Goal: Information Seeking & Learning: Learn about a topic

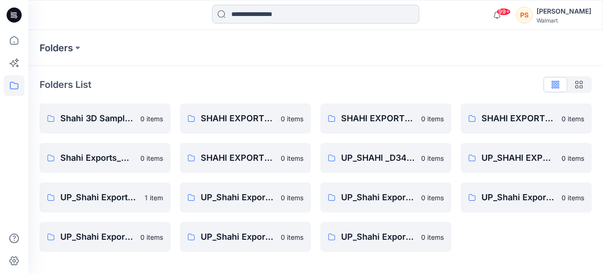
click at [241, 17] on input at bounding box center [315, 14] width 207 height 19
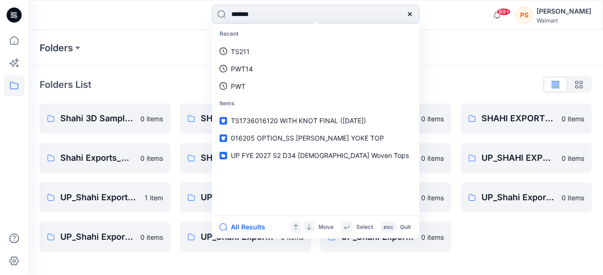
type input "********"
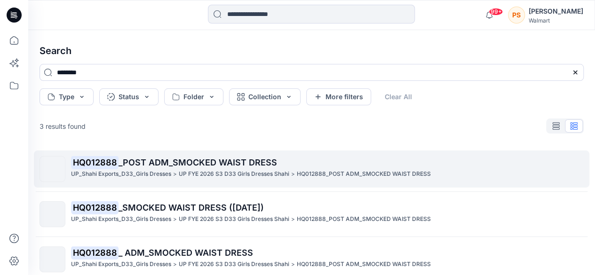
click at [167, 165] on span "_POST ADM_SMOCKED WAIST DRESS" at bounding box center [198, 163] width 159 height 10
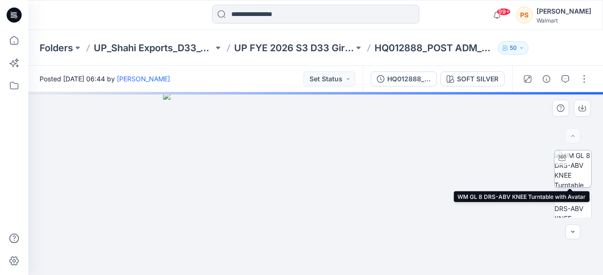
click at [577, 167] on img at bounding box center [572, 169] width 37 height 37
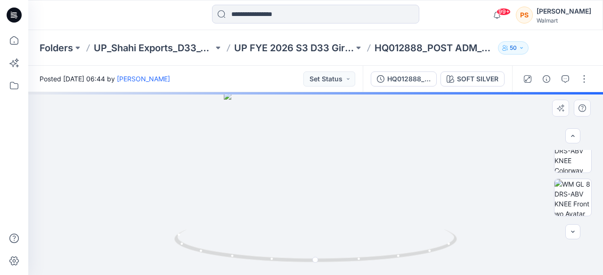
scroll to position [186, 0]
click at [316, 177] on div at bounding box center [315, 183] width 574 height 183
click at [568, 233] on button "button" at bounding box center [572, 232] width 15 height 15
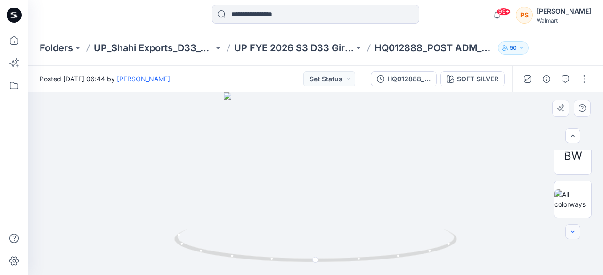
click at [568, 233] on button "button" at bounding box center [572, 232] width 15 height 15
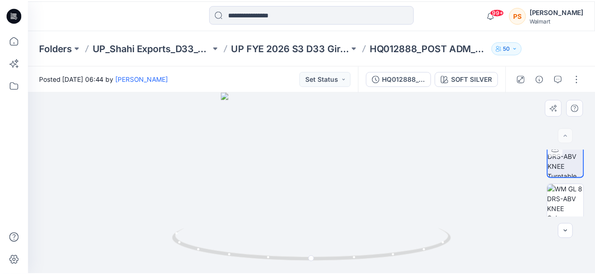
scroll to position [0, 0]
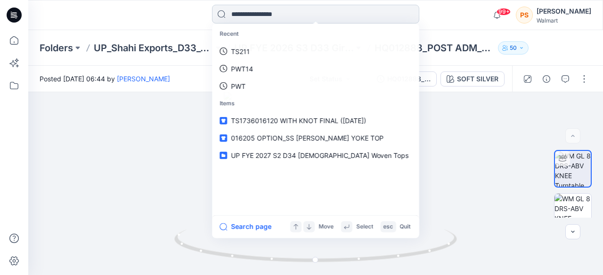
click at [299, 15] on input at bounding box center [315, 14] width 207 height 19
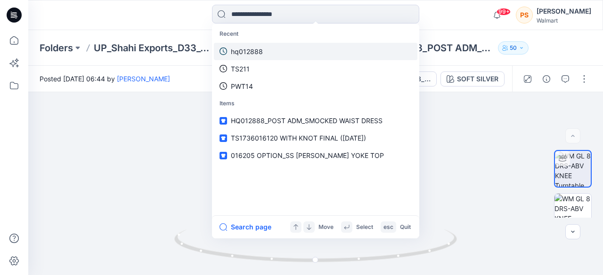
click at [263, 48] on link "hq012888" at bounding box center [315, 51] width 203 height 17
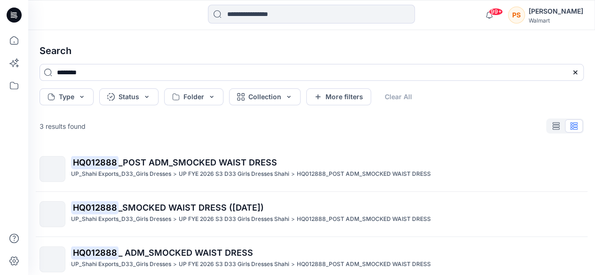
scroll to position [28, 0]
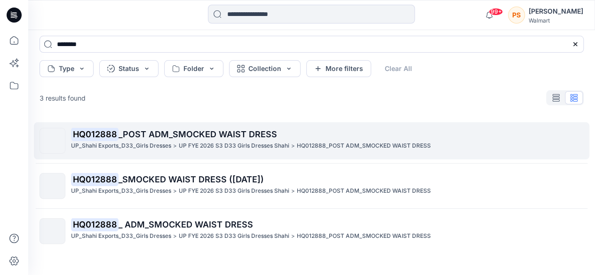
click at [201, 144] on p "UP FYE 2026 S3 D33 Girls Dresses Shahi" at bounding box center [234, 146] width 111 height 10
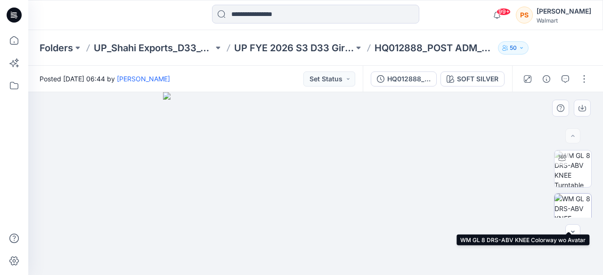
click at [569, 205] on img at bounding box center [572, 212] width 37 height 37
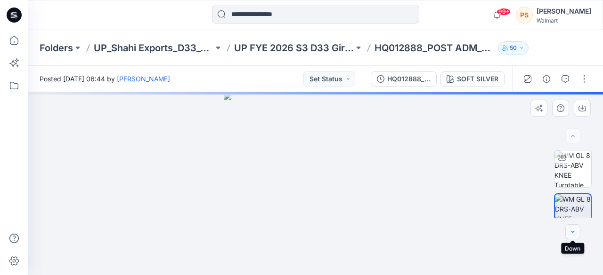
click at [571, 232] on icon "button" at bounding box center [572, 232] width 3 height 2
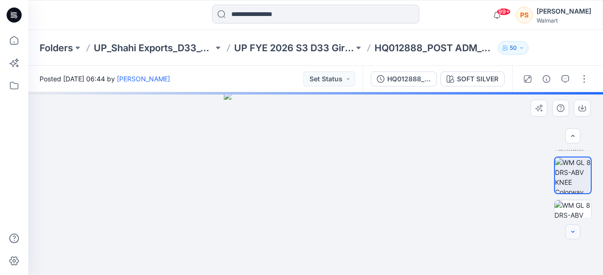
click at [571, 232] on icon "button" at bounding box center [572, 232] width 3 height 2
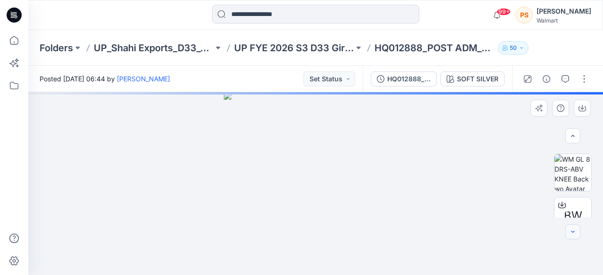
click at [571, 232] on icon "button" at bounding box center [572, 232] width 3 height 2
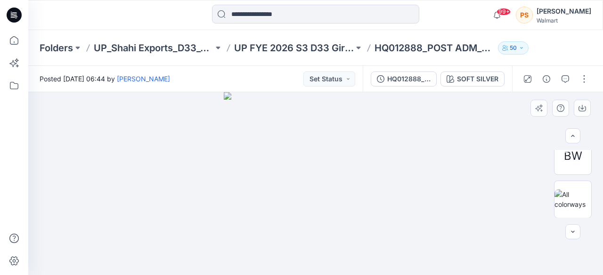
drag, startPoint x: 571, startPoint y: 232, endPoint x: 590, endPoint y: 185, distance: 50.0
click at [590, 185] on div "BW" at bounding box center [572, 184] width 60 height 68
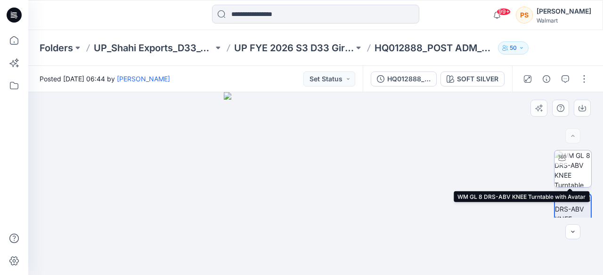
click at [580, 156] on img at bounding box center [572, 169] width 37 height 37
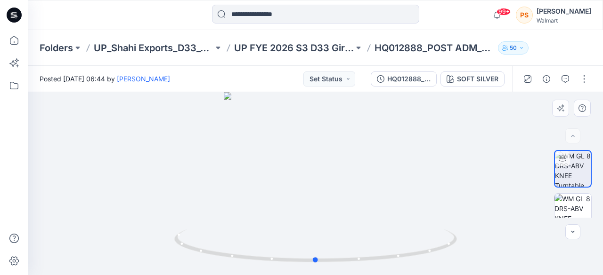
click at [316, 166] on div at bounding box center [315, 183] width 574 height 183
click at [529, 80] on icon "button" at bounding box center [527, 79] width 8 height 8
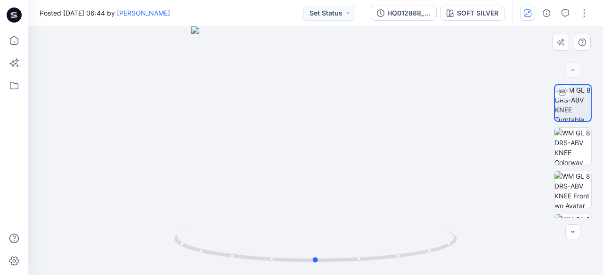
click at [414, 108] on div at bounding box center [315, 150] width 574 height 249
click at [316, 270] on foreignobject at bounding box center [315, 270] width 11 height 11
click at [578, 228] on button "button" at bounding box center [572, 232] width 15 height 15
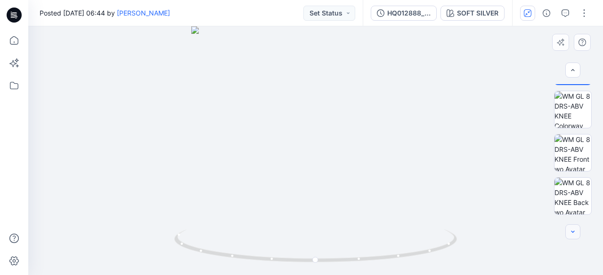
click at [575, 231] on icon "button" at bounding box center [573, 232] width 8 height 8
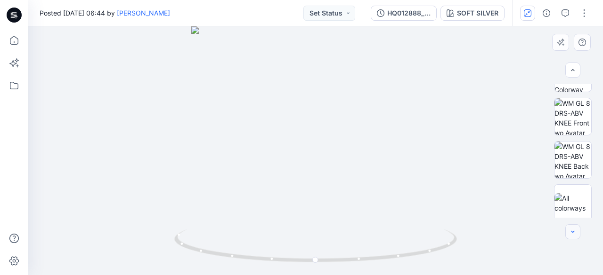
scroll to position [73, 0]
drag, startPoint x: 315, startPoint y: 262, endPoint x: 469, endPoint y: 238, distance: 155.4
click at [469, 238] on div at bounding box center [315, 150] width 574 height 249
click at [191, 241] on div at bounding box center [190, 237] width 11 height 11
click at [192, 261] on icon at bounding box center [191, 260] width 6 height 6
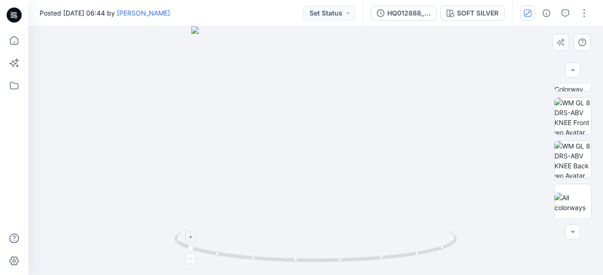
click at [192, 261] on foreignobject at bounding box center [190, 259] width 11 height 11
drag, startPoint x: 293, startPoint y: 258, endPoint x: 445, endPoint y: 256, distance: 152.5
click at [445, 256] on icon at bounding box center [316, 247] width 285 height 35
